Goal: Use online tool/utility

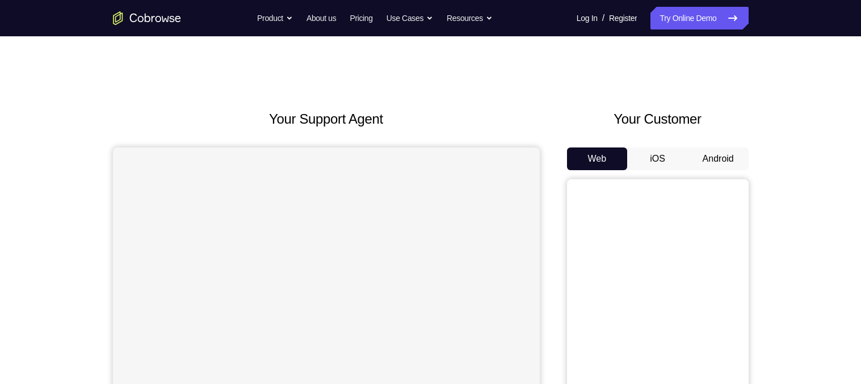
click at [722, 154] on button "Android" at bounding box center [718, 159] width 61 height 23
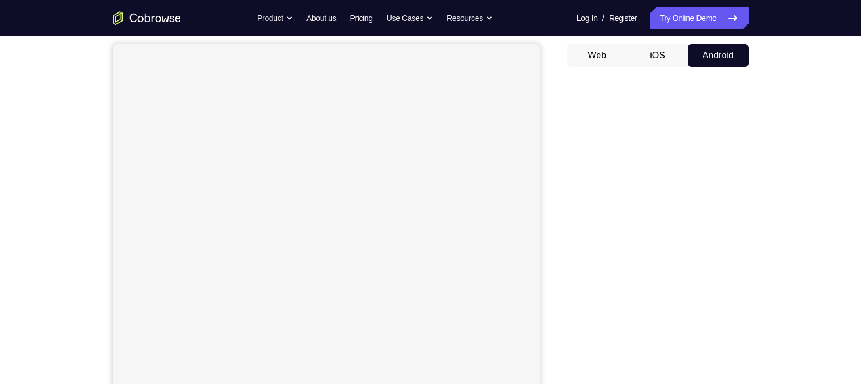
scroll to position [102, 0]
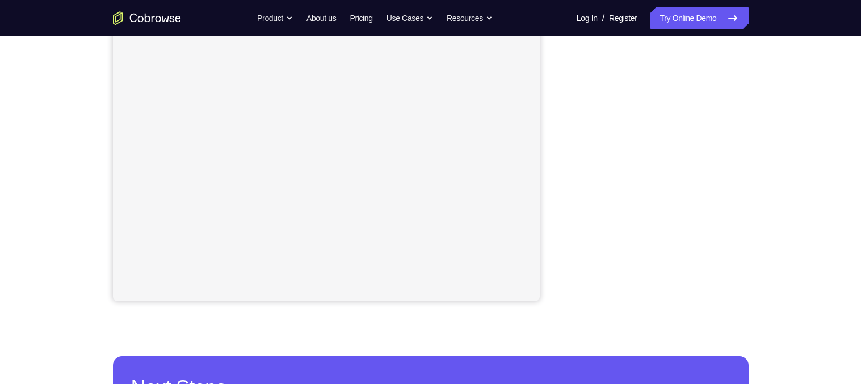
scroll to position [230, 0]
